Goal: Task Accomplishment & Management: Complete application form

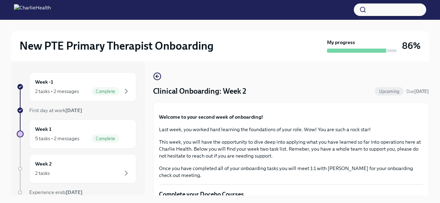
scroll to position [586, 0]
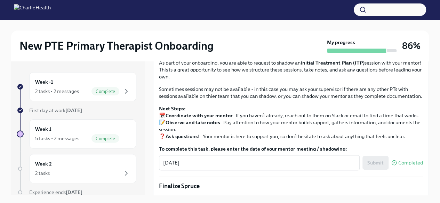
click at [224, 11] on span "Upload Mock Treatment Plan" at bounding box center [201, 7] width 74 height 7
click at [0, 0] on input "Upload Mock Treatment Plan" at bounding box center [0, 0] width 0 height 0
click at [214, 11] on span "Upload Mock Treatment Plan" at bounding box center [201, 7] width 74 height 7
click at [0, 0] on input "Upload Mock Treatment Plan" at bounding box center [0, 0] width 0 height 0
click at [252, 34] on button "I have completed my Mock Treatment Plan" at bounding box center [213, 27] width 108 height 14
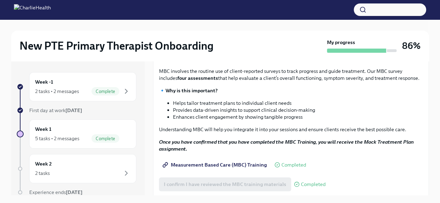
scroll to position [282, 0]
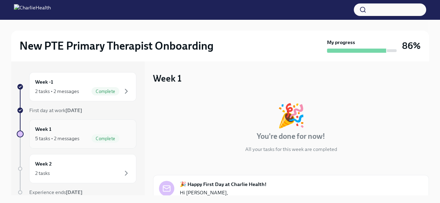
click at [69, 130] on div "Week 1 5 tasks • 2 messages Complete" at bounding box center [82, 134] width 95 height 17
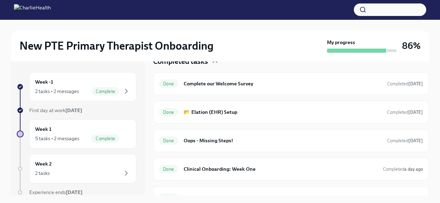
scroll to position [245, 0]
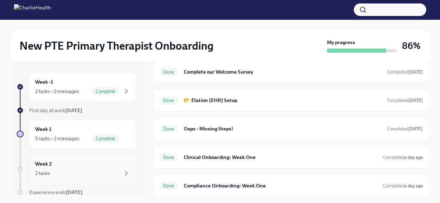
click at [94, 164] on div "Week 2 2 tasks" at bounding box center [82, 168] width 95 height 17
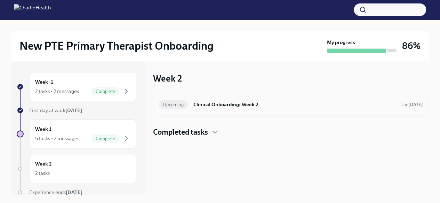
click at [365, 108] on h6 "Clinical Onboarding: Week 2" at bounding box center [293, 105] width 201 height 8
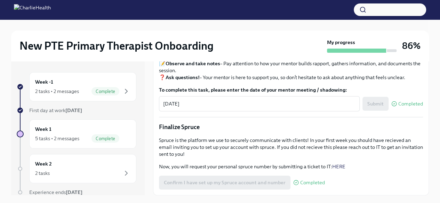
scroll to position [610, 0]
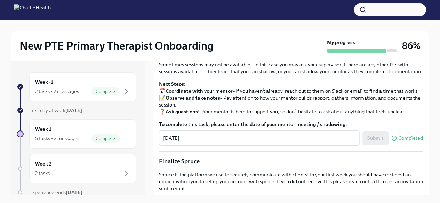
click at [0, 0] on input "Upload Mock Treatment Plan" at bounding box center [0, 0] width 0 height 0
